Goal: Information Seeking & Learning: Learn about a topic

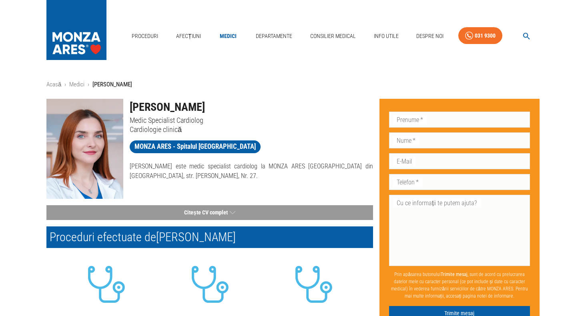
click at [269, 26] on div "Departamente" at bounding box center [274, 36] width 43 height 23
click at [269, 32] on link "Departamente" at bounding box center [274, 36] width 43 height 16
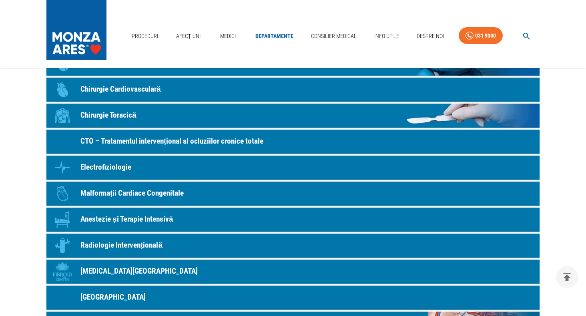
scroll to position [160, 0]
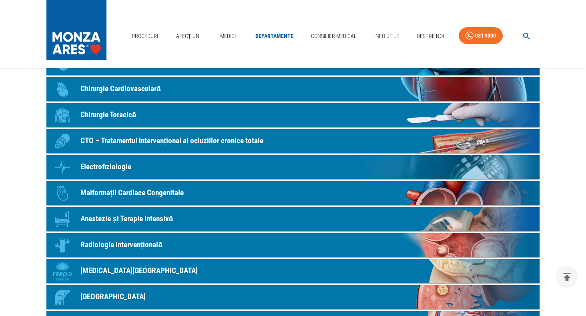
click at [173, 141] on p "CTO – Tratamentul intervențional al ocluziilor cronice totale" at bounding box center [171, 141] width 183 height 12
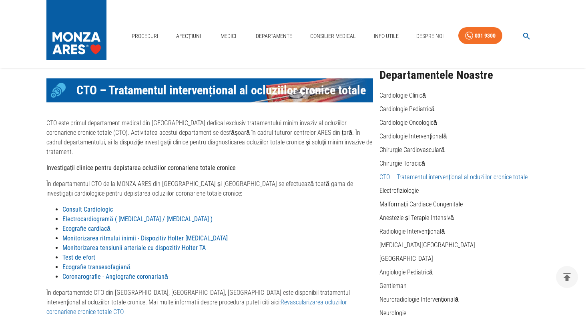
scroll to position [80, 0]
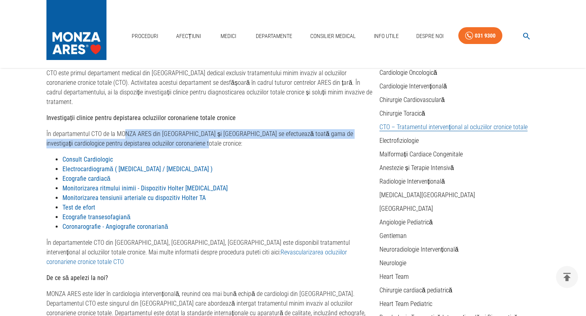
drag, startPoint x: 123, startPoint y: 123, endPoint x: 179, endPoint y: 131, distance: 57.0
click at [179, 131] on p "În departamentul CTO de la MONZA ARES din [GEOGRAPHIC_DATA] și [GEOGRAPHIC_DATA…" at bounding box center [209, 138] width 327 height 19
drag, startPoint x: 179, startPoint y: 131, endPoint x: 44, endPoint y: 128, distance: 134.5
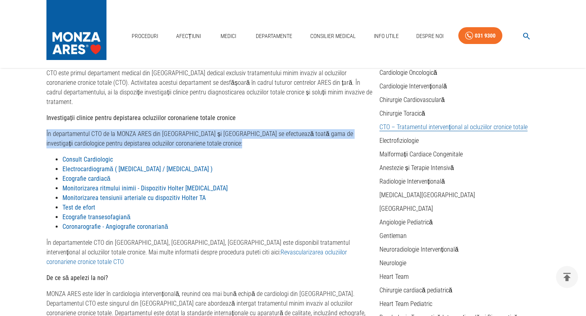
drag, startPoint x: 45, startPoint y: 127, endPoint x: 174, endPoint y: 139, distance: 129.1
drag, startPoint x: 174, startPoint y: 139, endPoint x: 183, endPoint y: 142, distance: 9.1
click at [183, 140] on div "Investigații clinice pentru depistarea ocluziilor coronariene totale cronice În…" at bounding box center [209, 190] width 327 height 154
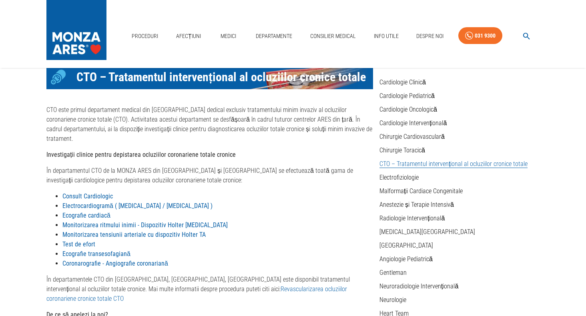
scroll to position [0, 0]
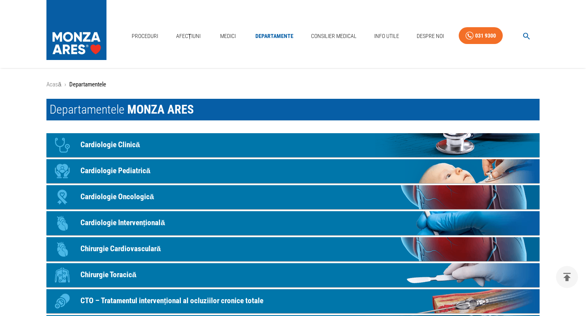
scroll to position [160, 0]
